Goal: Task Accomplishment & Management: Use online tool/utility

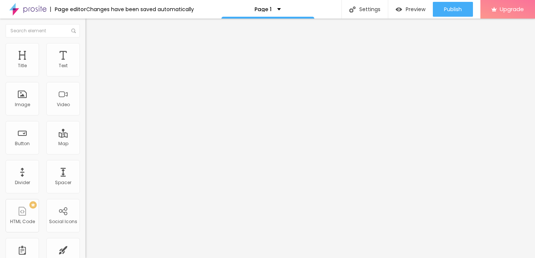
click at [91, 27] on img "button" at bounding box center [94, 27] width 6 height 6
click at [57, 61] on div "Text" at bounding box center [62, 59] width 33 height 33
click at [92, 44] on span "Content" at bounding box center [101, 41] width 18 height 6
click at [85, 48] on li "Style" at bounding box center [127, 46] width 85 height 7
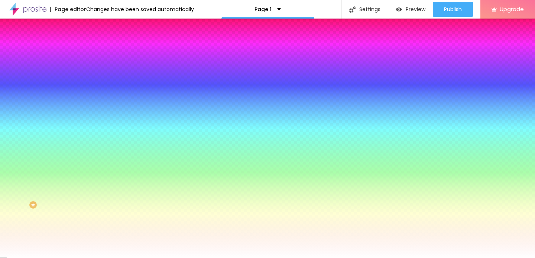
click at [85, 51] on li "Advanced" at bounding box center [127, 54] width 85 height 7
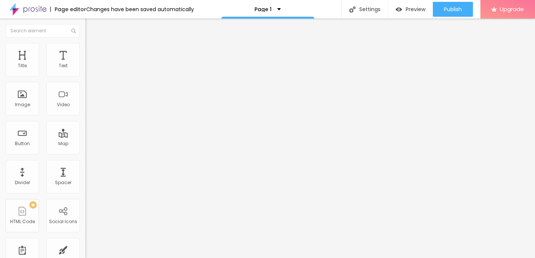
click at [85, 43] on li "Content" at bounding box center [127, 39] width 85 height 7
click at [85, 62] on div "Align" at bounding box center [127, 60] width 85 height 4
click at [91, 26] on img "button" at bounding box center [94, 27] width 6 height 6
click at [62, 61] on div "Text" at bounding box center [62, 59] width 33 height 33
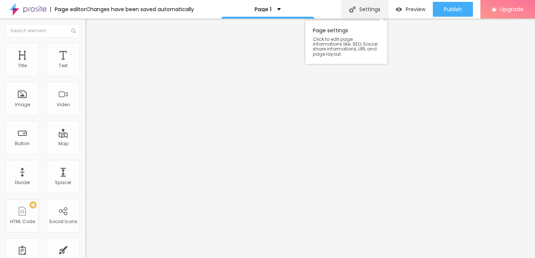
click at [364, 9] on div "Settings" at bounding box center [364, 9] width 46 height 19
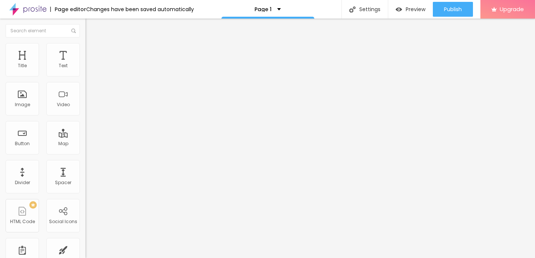
click at [34, 8] on img at bounding box center [27, 9] width 37 height 19
